Goal: Task Accomplishment & Management: Manage account settings

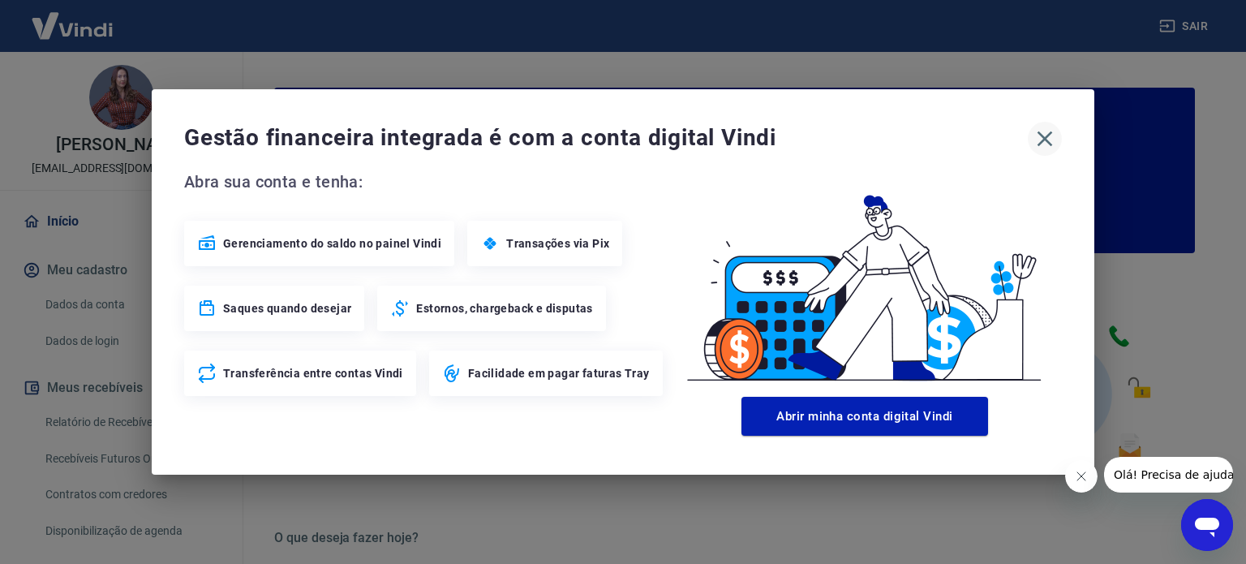
click at [1039, 140] on icon "button" at bounding box center [1045, 139] width 26 height 26
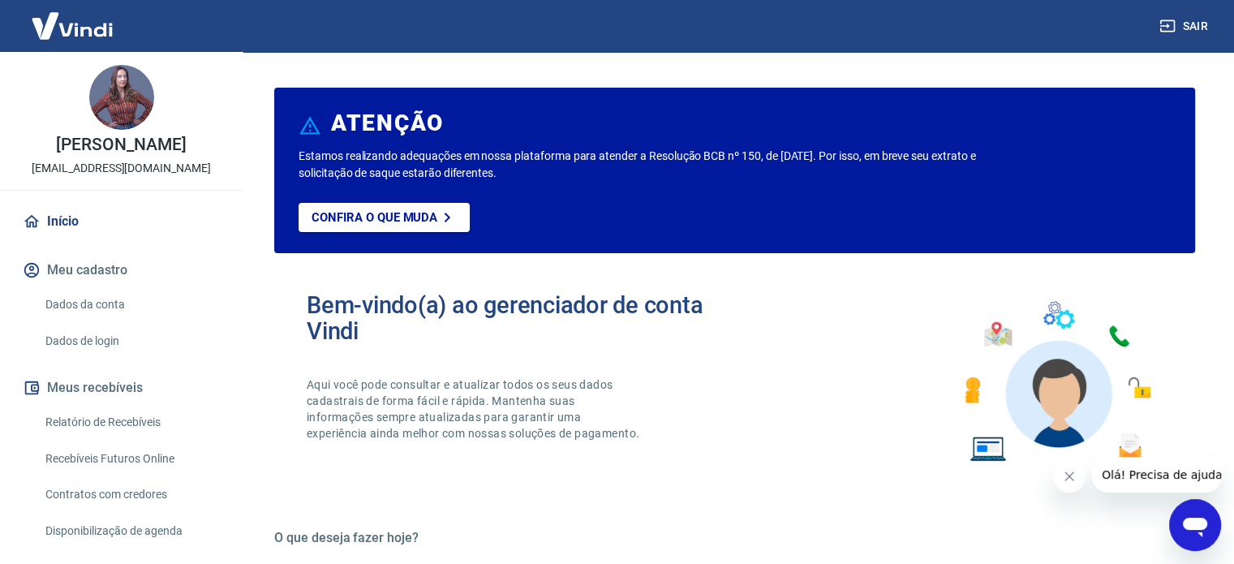
click at [104, 421] on link "Relatório de Recebíveis" at bounding box center [131, 422] width 184 height 33
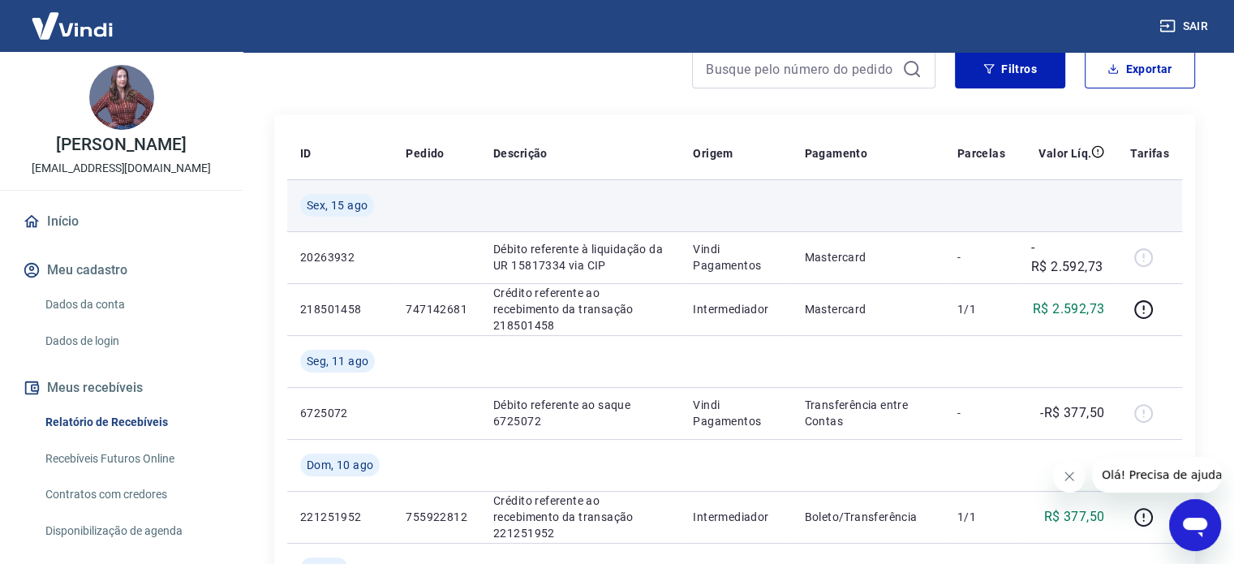
scroll to position [162, 0]
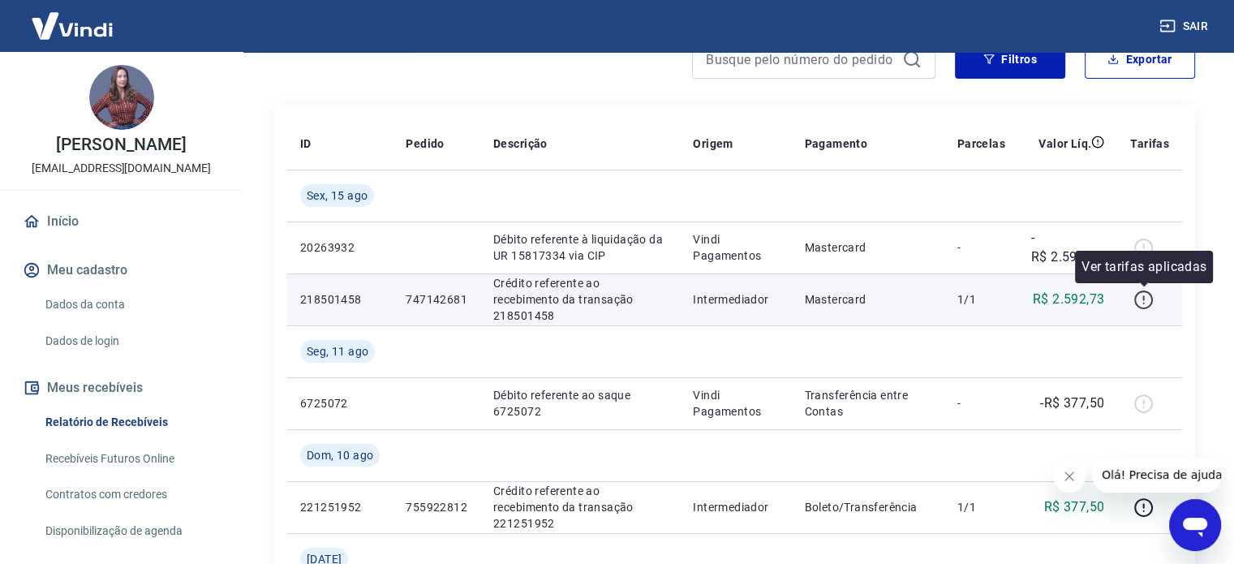
click at [1144, 297] on icon "button" at bounding box center [1143, 297] width 2 height 5
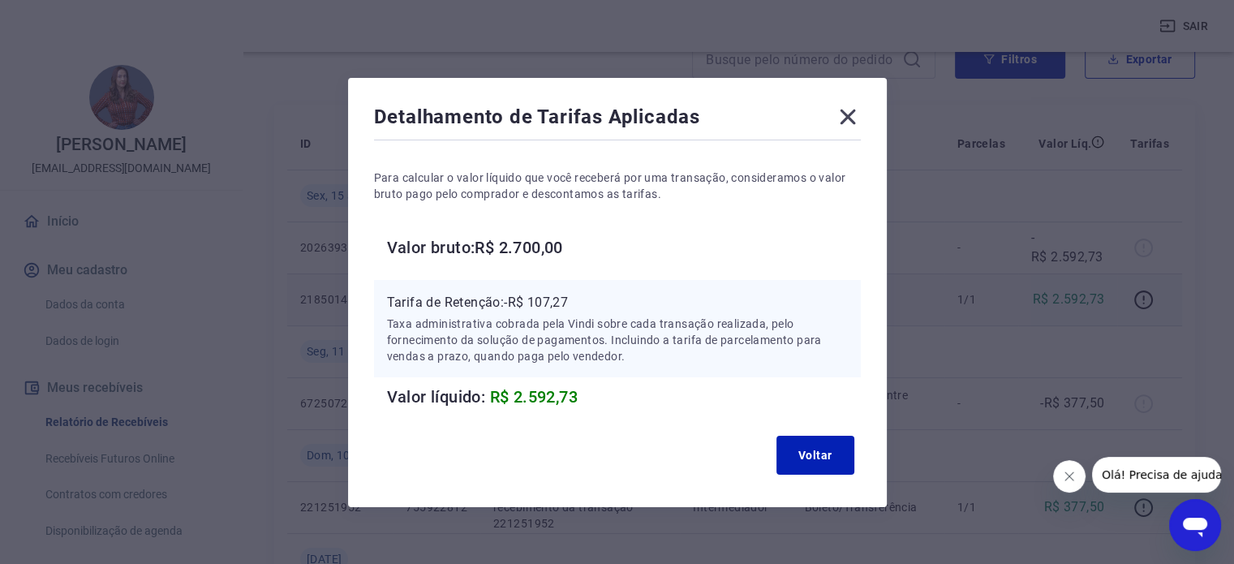
click at [846, 118] on icon at bounding box center [847, 117] width 15 height 15
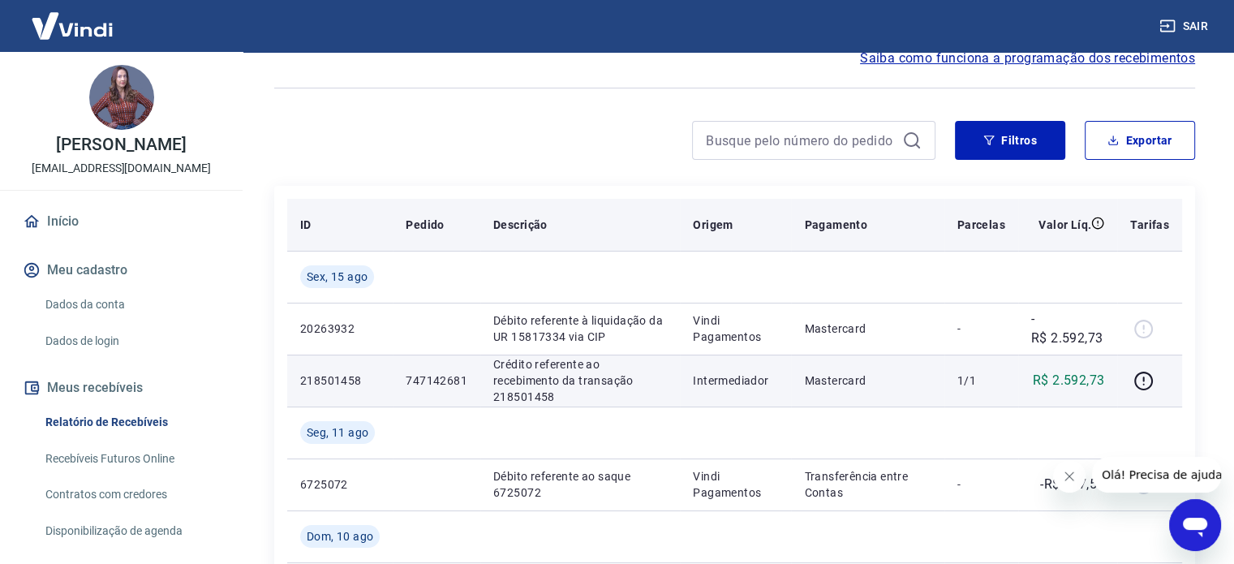
scroll to position [0, 0]
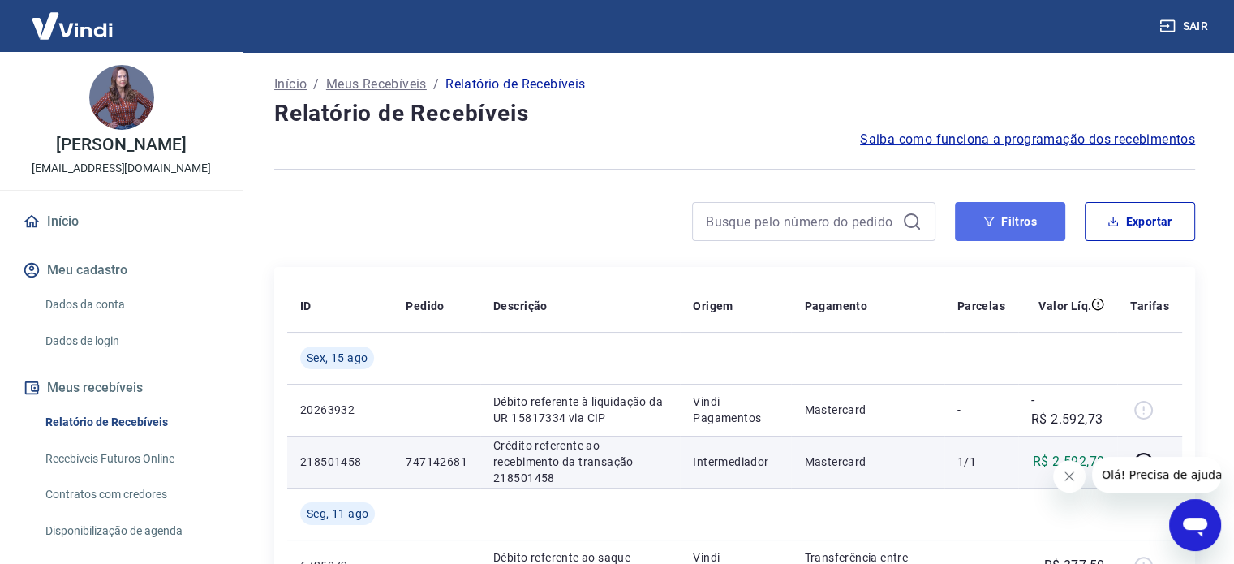
click at [1011, 230] on button "Filtros" at bounding box center [1010, 221] width 110 height 39
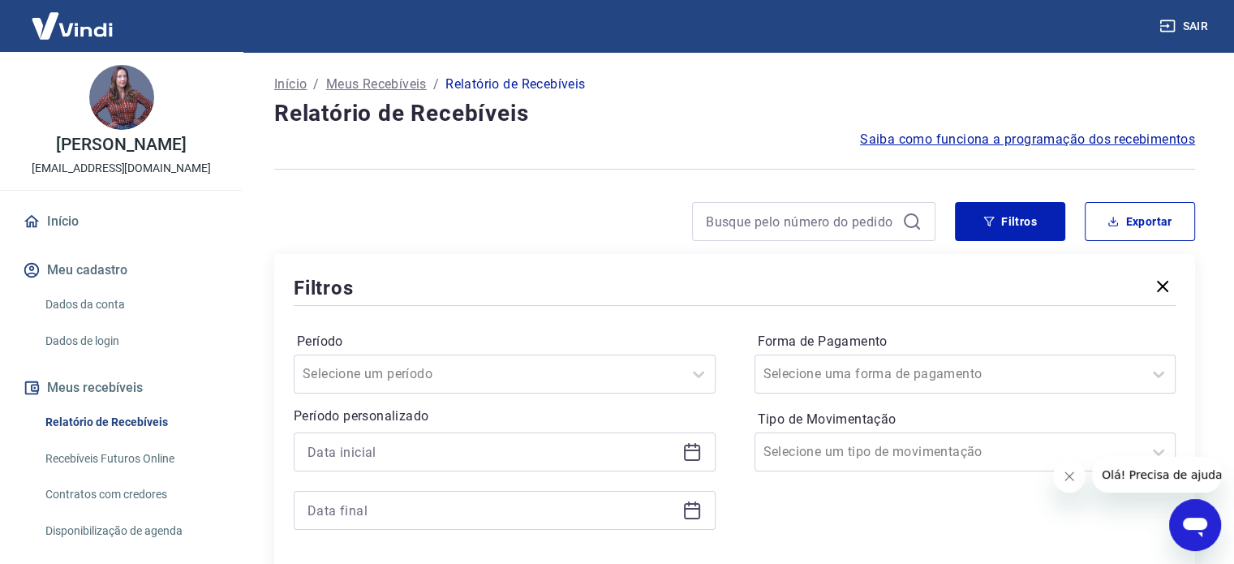
click at [1145, 278] on div "Filtros" at bounding box center [735, 287] width 882 height 28
click at [1155, 283] on icon "button" at bounding box center [1162, 286] width 19 height 19
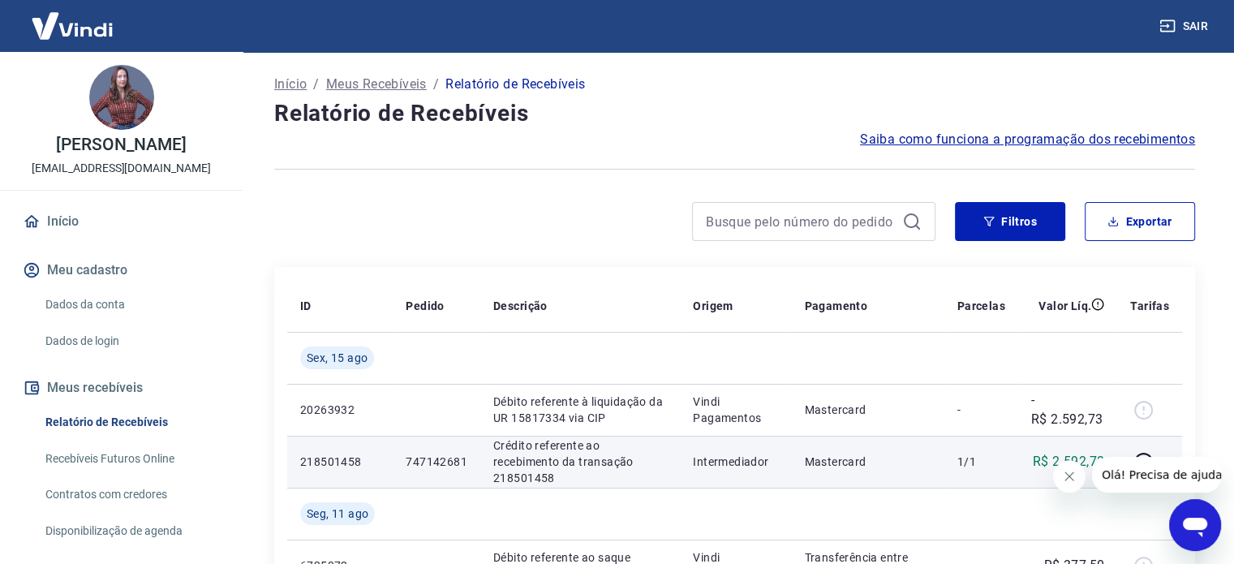
click at [1193, 24] on button "Sair" at bounding box center [1185, 26] width 58 height 30
